Goal: Find specific page/section

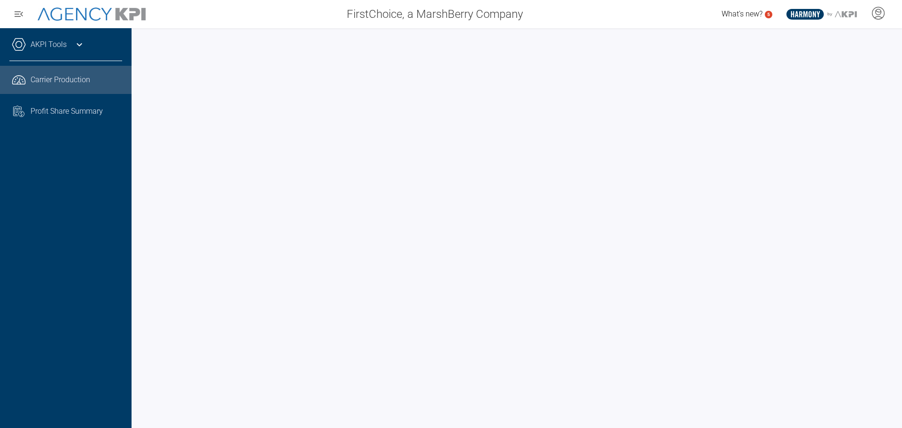
click at [93, 310] on div "AKPI Tools Core Production Data Upload Agency Code Mapping Carrier Data Health …" at bounding box center [66, 228] width 132 height 400
click at [100, 235] on div "AKPI Tools Core Production Data Upload Agency Code Mapping Carrier Data Health …" at bounding box center [66, 228] width 132 height 400
click at [97, 338] on div "AKPI Tools Core Production Data Upload Agency Code Mapping Carrier Data Health …" at bounding box center [66, 228] width 132 height 400
click at [93, 246] on div "AKPI Tools Core Production Data Upload Agency Code Mapping Carrier Data Health …" at bounding box center [66, 228] width 132 height 400
click at [96, 227] on div "AKPI Tools Core Production Data Upload Agency Code Mapping Carrier Data Health …" at bounding box center [66, 228] width 132 height 400
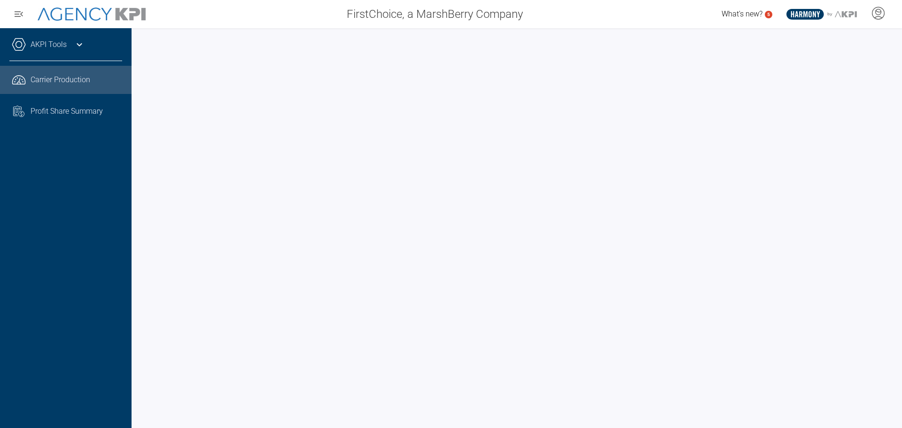
click at [98, 223] on div "AKPI Tools Core Production Data Upload Agency Code Mapping Carrier Data Health …" at bounding box center [66, 228] width 132 height 400
